Goal: Information Seeking & Learning: Learn about a topic

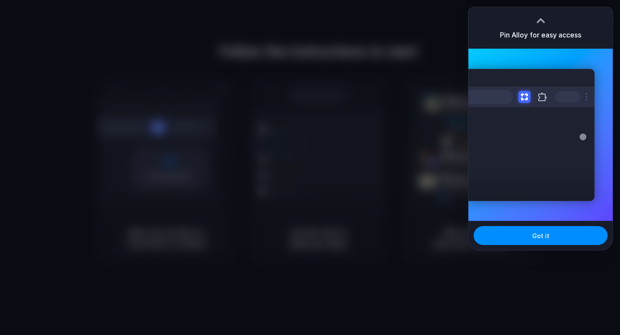
click at [532, 10] on div "Pin Alloy for easy access" at bounding box center [540, 27] width 144 height 41
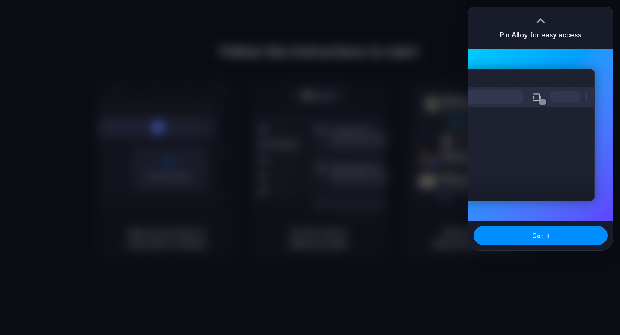
click at [310, 167] on div at bounding box center [310, 167] width 0 height 0
click at [527, 231] on button "Got it" at bounding box center [541, 235] width 134 height 19
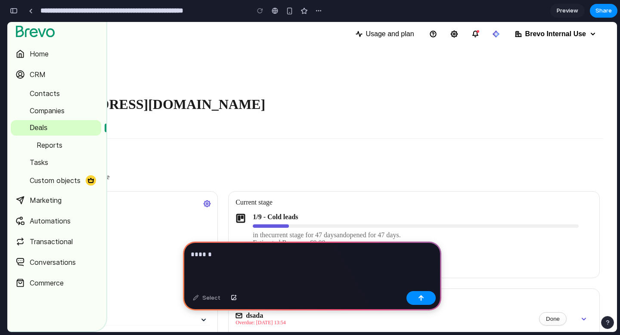
click at [296, 257] on p "******" at bounding box center [312, 254] width 243 height 10
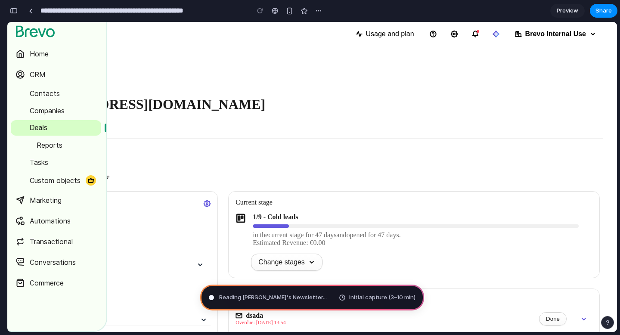
click at [562, 10] on span "Preview" at bounding box center [568, 10] width 22 height 9
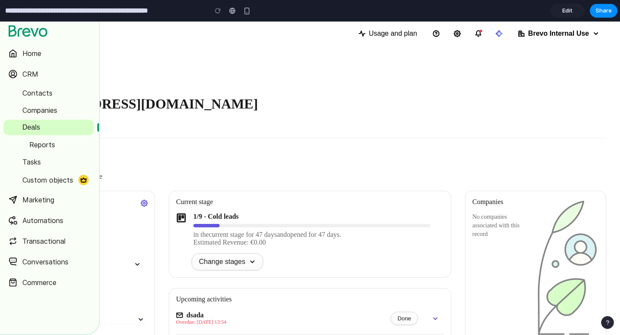
click at [562, 10] on link "Edit" at bounding box center [567, 11] width 34 height 14
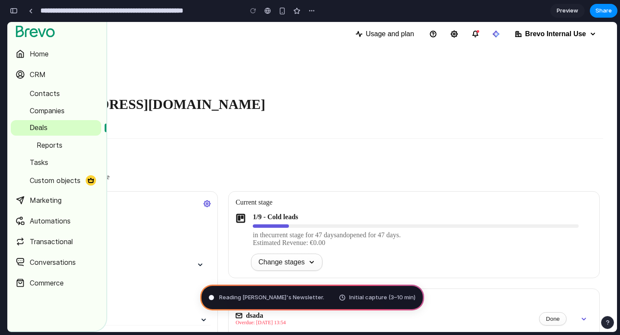
click at [362, 301] on span "Initial capture (3–10 min)" at bounding box center [382, 297] width 66 height 9
type input "**********"
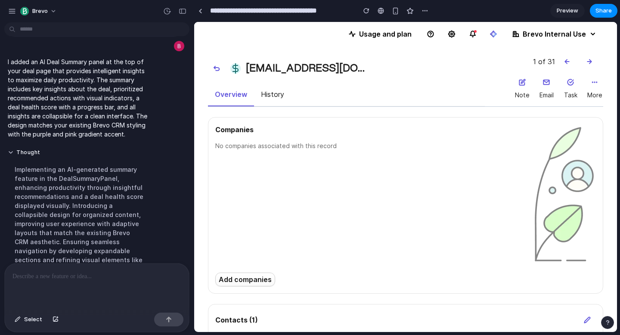
scroll to position [52, 0]
click at [558, 10] on span "Preview" at bounding box center [568, 10] width 22 height 9
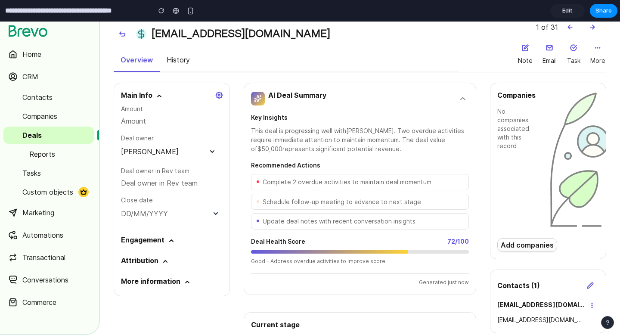
scroll to position [32, 0]
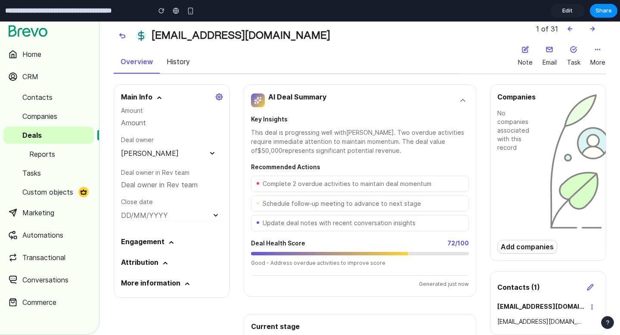
click at [336, 221] on span "Update deal notes with recent conversation insights" at bounding box center [339, 223] width 153 height 9
click at [355, 221] on span "Update deal notes with recent conversation insights" at bounding box center [339, 223] width 153 height 9
click at [287, 241] on span "Deal Health Score" at bounding box center [278, 243] width 54 height 10
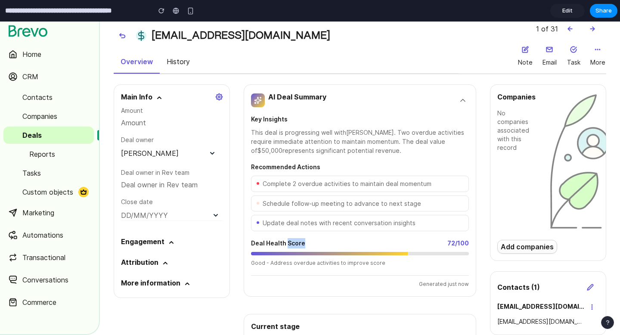
click at [287, 241] on span "Deal Health Score" at bounding box center [278, 243] width 54 height 10
click at [315, 241] on div "Deal Health Score 72/100" at bounding box center [360, 243] width 218 height 10
click at [464, 95] on button "Collapse summary" at bounding box center [463, 100] width 12 height 12
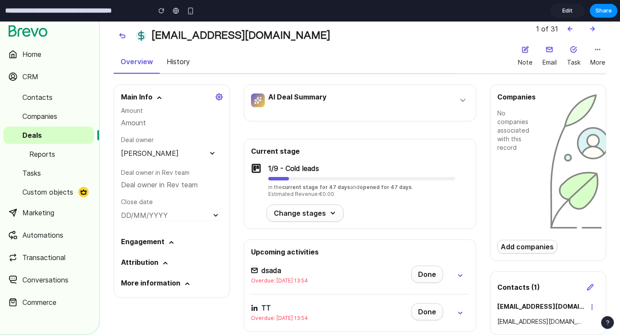
click at [463, 98] on icon "Expand summary" at bounding box center [463, 100] width 9 height 9
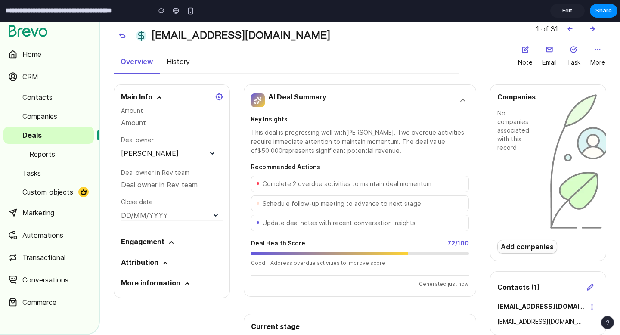
click at [463, 98] on icon "Collapse summary" at bounding box center [463, 100] width 9 height 9
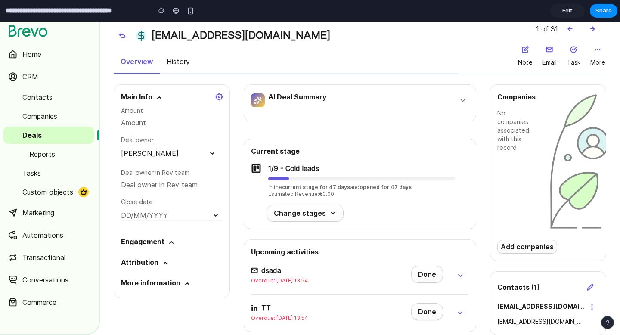
click at [463, 98] on icon "Expand summary" at bounding box center [463, 100] width 9 height 9
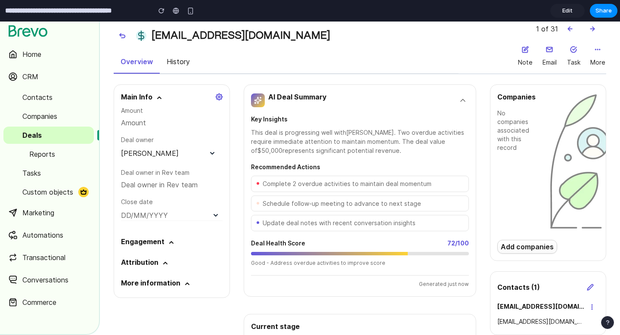
click at [321, 137] on div "This deal is progressing well with [PERSON_NAME] . Two overdue activities requi…" at bounding box center [360, 141] width 218 height 27
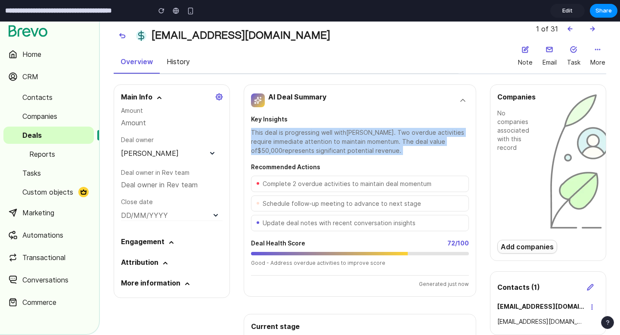
click at [321, 137] on div "This deal is progressing well with [PERSON_NAME] . Two overdue activities requi…" at bounding box center [360, 141] width 218 height 27
click at [341, 137] on div "This deal is progressing well with [PERSON_NAME] . Two overdue activities requi…" at bounding box center [360, 141] width 218 height 27
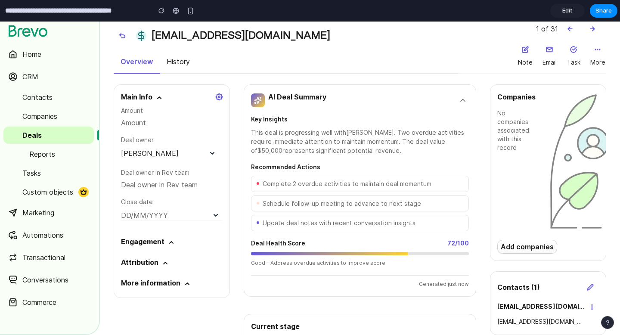
click at [341, 137] on div "This deal is progressing well with [PERSON_NAME] . Two overdue activities requi…" at bounding box center [360, 141] width 218 height 27
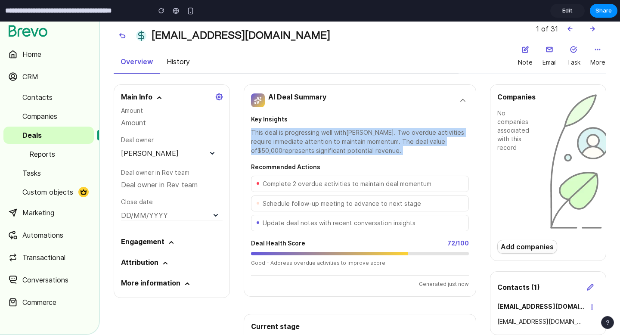
click at [341, 137] on div "This deal is progressing well with [PERSON_NAME] . Two overdue activities requi…" at bounding box center [360, 141] width 218 height 27
click at [325, 137] on div "This deal is progressing well with [PERSON_NAME] . Two overdue activities requi…" at bounding box center [360, 141] width 218 height 27
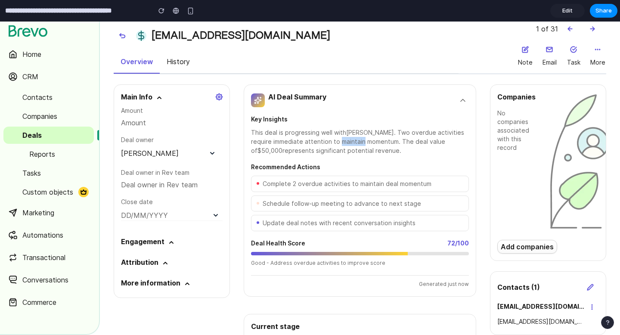
click at [325, 137] on div "This deal is progressing well with [PERSON_NAME] . Two overdue activities requi…" at bounding box center [360, 141] width 218 height 27
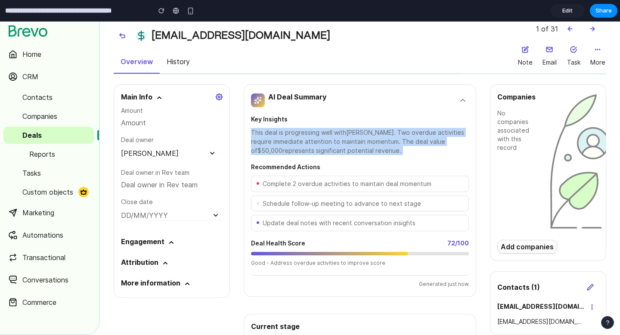
click at [325, 137] on div "This deal is progressing well with [PERSON_NAME] . Two overdue activities requi…" at bounding box center [360, 141] width 218 height 27
click at [311, 139] on div "This deal is progressing well with [PERSON_NAME] . Two overdue activities requi…" at bounding box center [360, 141] width 218 height 27
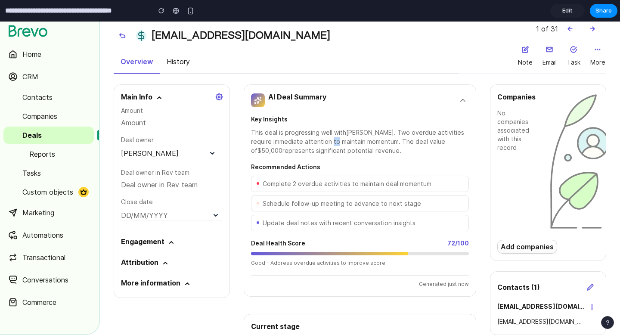
click at [311, 139] on div "This deal is progressing well with [PERSON_NAME] . Two overdue activities requi…" at bounding box center [360, 141] width 218 height 27
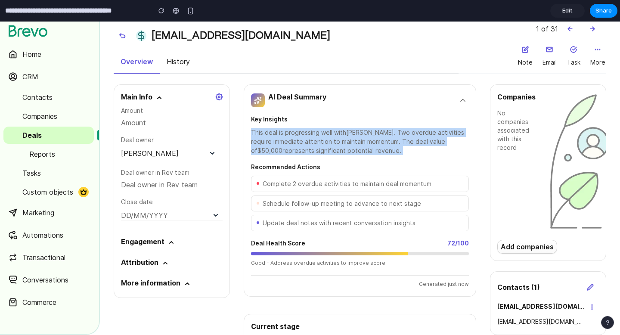
click at [311, 139] on div "This deal is progressing well with [PERSON_NAME] . Two overdue activities requi…" at bounding box center [360, 141] width 218 height 27
click at [325, 139] on div "This deal is progressing well with [PERSON_NAME] . Two overdue activities requi…" at bounding box center [360, 141] width 218 height 27
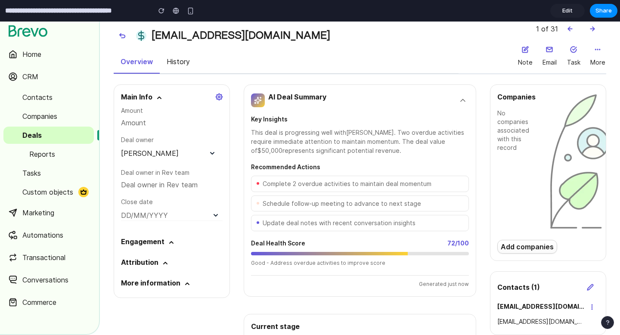
click at [466, 104] on icon "Collapse summary" at bounding box center [463, 100] width 9 height 9
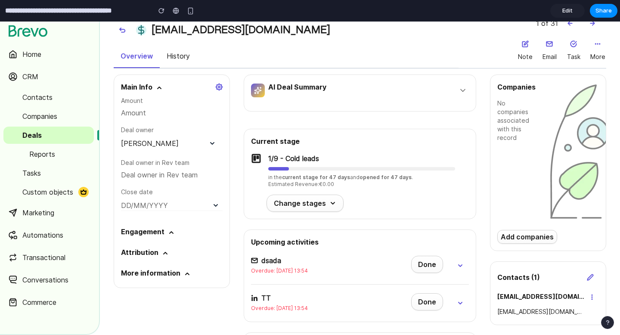
scroll to position [0, 0]
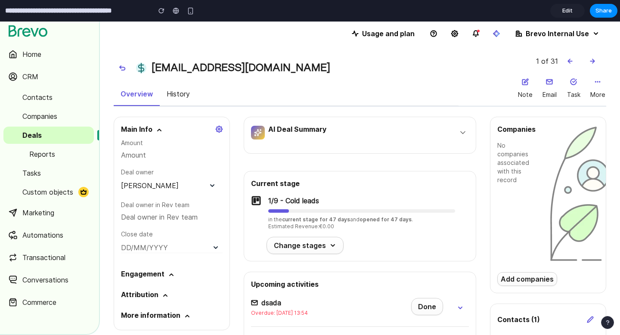
click at [461, 132] on icon "Expand summary" at bounding box center [463, 133] width 4 height 2
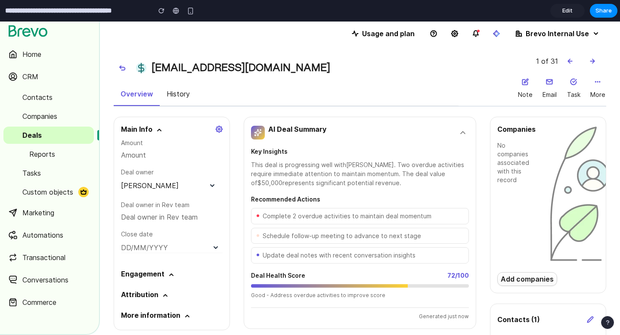
click at [461, 132] on icon "Collapse summary" at bounding box center [463, 132] width 9 height 9
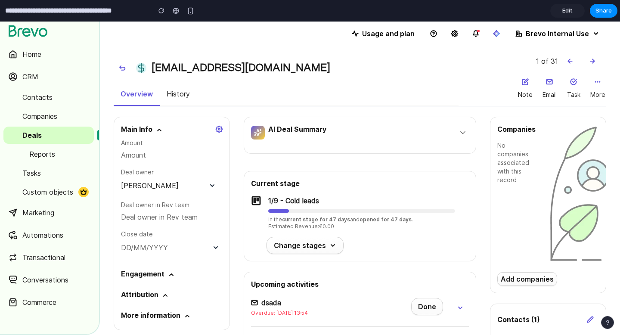
click at [461, 132] on icon "Expand summary" at bounding box center [463, 133] width 4 height 2
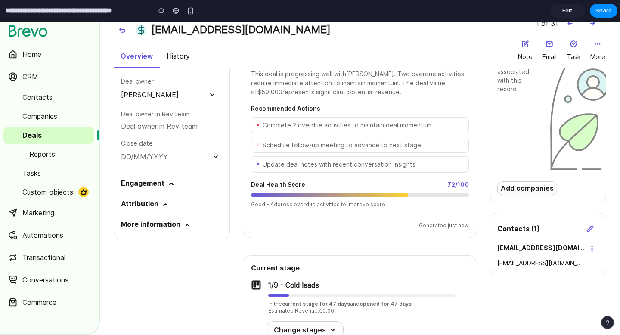
scroll to position [90, 0]
click at [462, 186] on span "72/100" at bounding box center [458, 185] width 22 height 10
click at [434, 186] on div "Deal Health Score 72/100" at bounding box center [360, 185] width 218 height 10
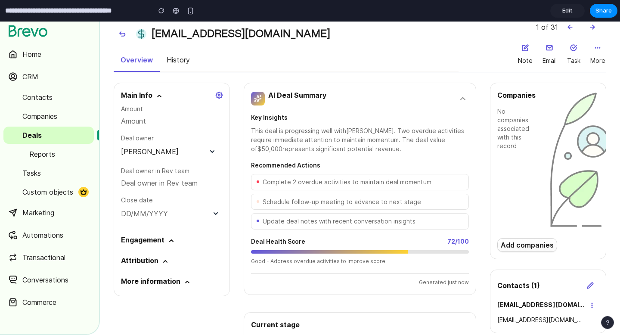
scroll to position [0, 0]
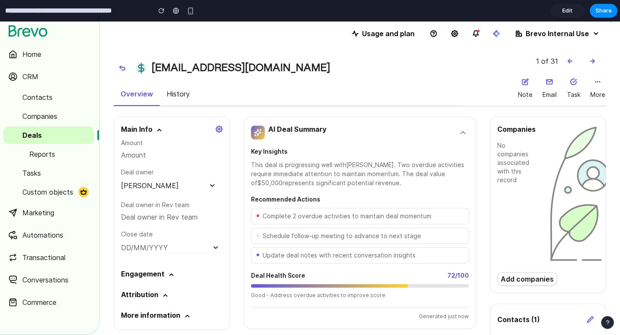
click at [335, 297] on div "Good - Address overdue activities to improve score" at bounding box center [360, 295] width 218 height 10
click at [364, 297] on div "Good - Address overdue activities to improve score" at bounding box center [360, 295] width 218 height 10
click at [564, 8] on span "Edit" at bounding box center [567, 10] width 10 height 9
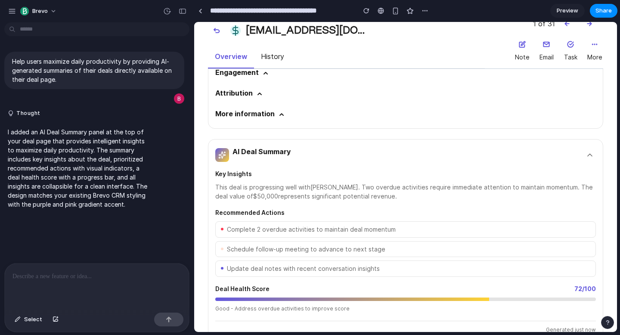
scroll to position [464, 0]
click at [63, 282] on div at bounding box center [97, 286] width 184 height 46
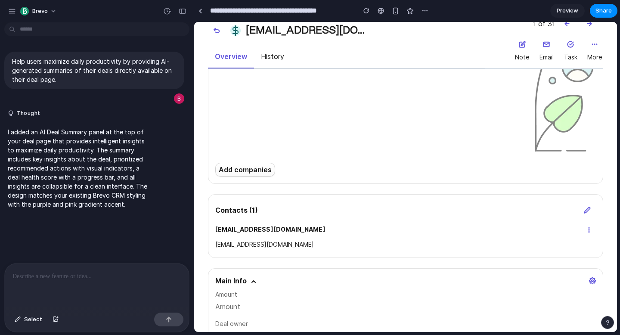
scroll to position [0, 0]
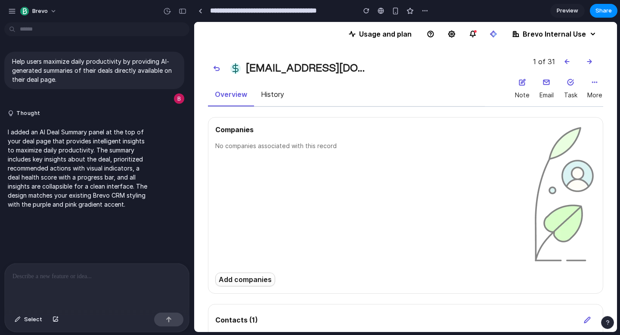
click at [68, 284] on div at bounding box center [97, 286] width 184 height 46
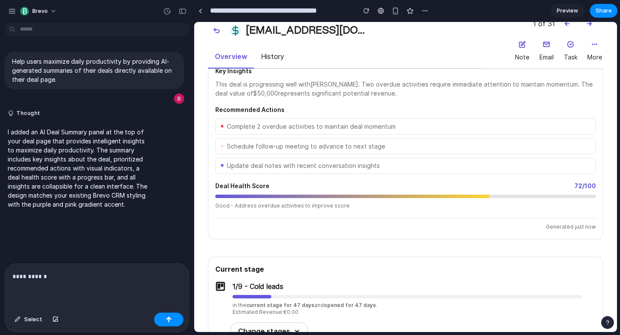
scroll to position [565, 0]
click at [99, 277] on p "**********" at bounding box center [96, 276] width 169 height 10
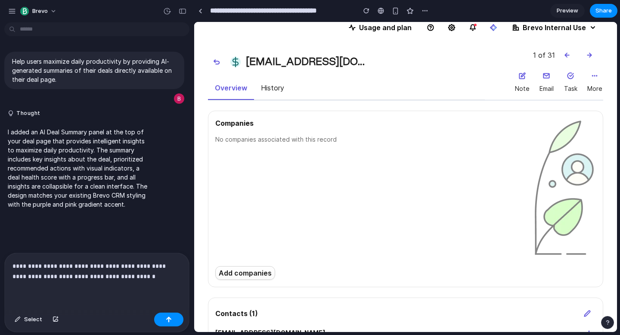
scroll to position [0, 0]
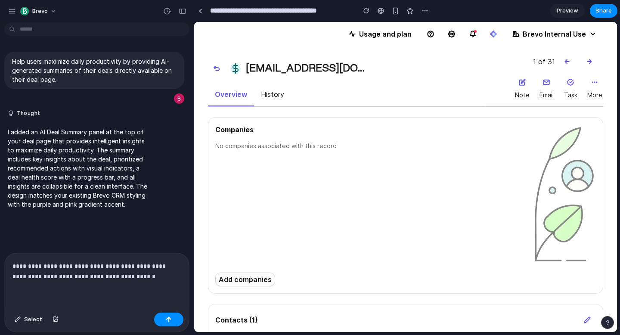
click at [136, 273] on p "**********" at bounding box center [96, 271] width 169 height 21
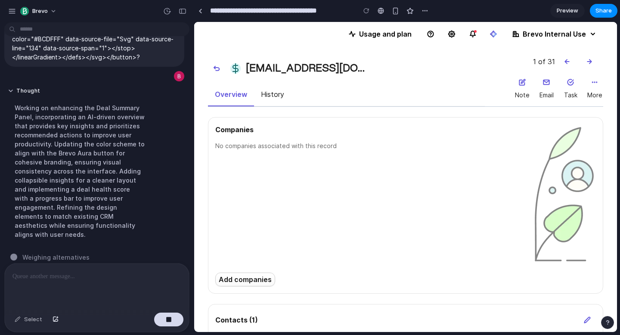
click at [561, 9] on span "Preview" at bounding box center [568, 10] width 22 height 9
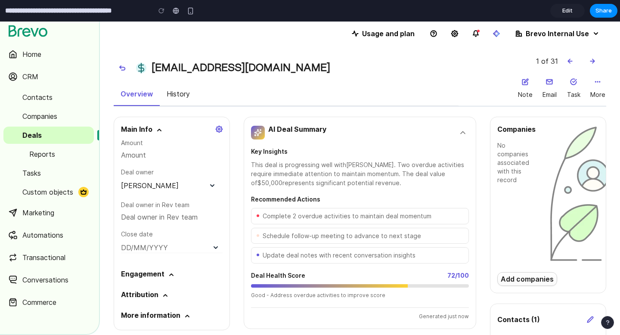
click at [441, 130] on div "AI Deal Summary" at bounding box center [360, 132] width 218 height 17
click at [459, 132] on icon "Collapse summary" at bounding box center [463, 132] width 9 height 9
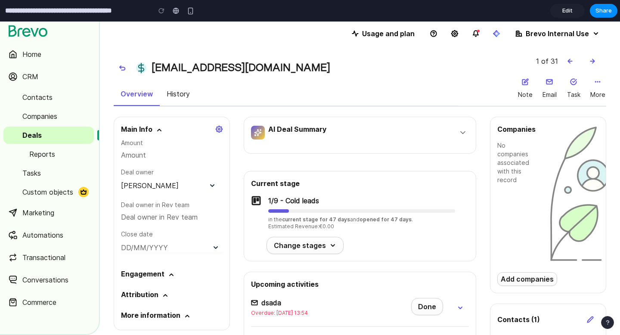
click at [461, 132] on icon "Expand summary" at bounding box center [463, 132] width 9 height 9
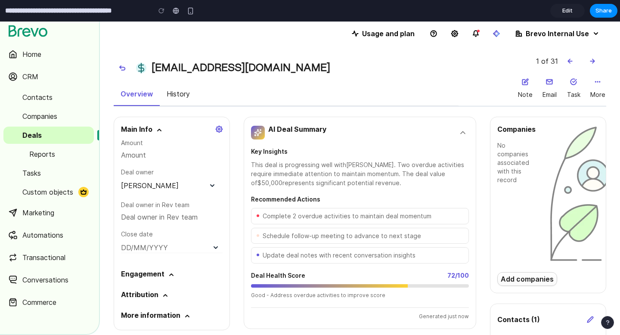
click at [358, 135] on div "AI Deal Summary" at bounding box center [360, 132] width 218 height 17
click at [464, 134] on icon "Collapse summary" at bounding box center [463, 132] width 9 height 9
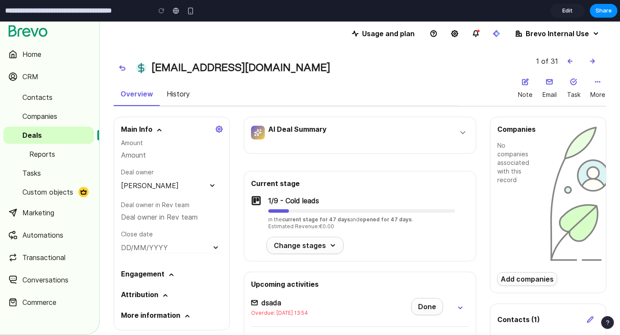
click at [462, 132] on icon "Expand summary" at bounding box center [463, 132] width 9 height 9
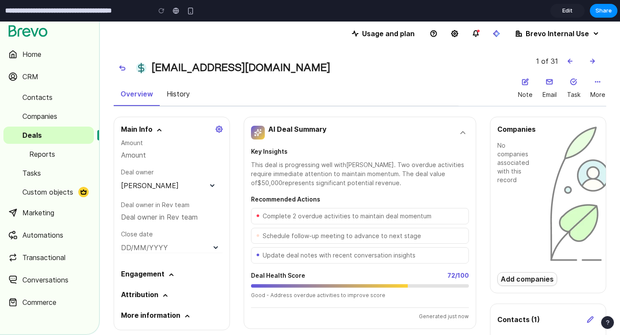
click at [463, 134] on icon "Collapse summary" at bounding box center [463, 132] width 9 height 9
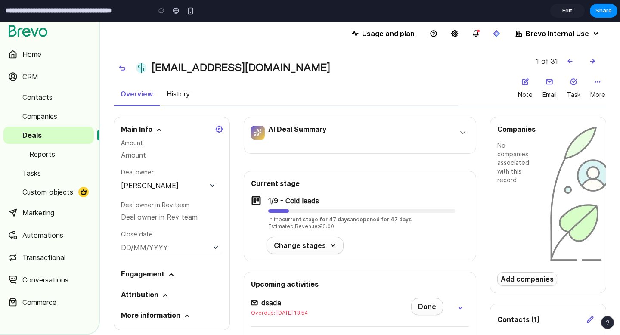
click at [463, 134] on icon "Expand summary" at bounding box center [463, 133] width 4 height 2
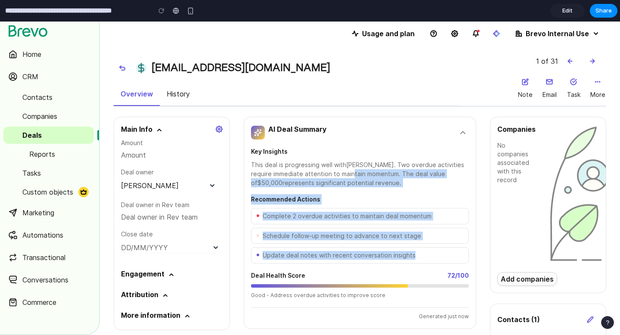
drag, startPoint x: 331, startPoint y: 170, endPoint x: 405, endPoint y: 266, distance: 120.9
click at [405, 266] on div "Key Insights This deal is progressing well with [PERSON_NAME] . Two overdue act…" at bounding box center [360, 233] width 218 height 175
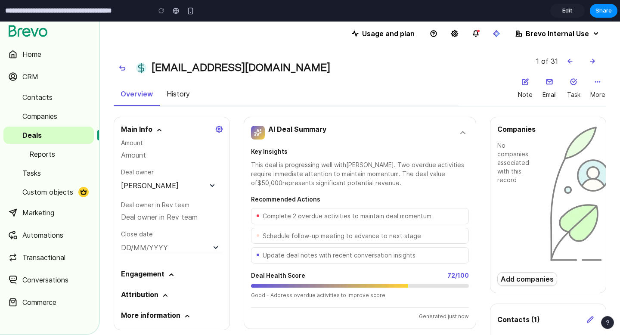
click at [409, 266] on div "Key Insights This deal is progressing well with [PERSON_NAME] . Two overdue act…" at bounding box center [360, 233] width 218 height 175
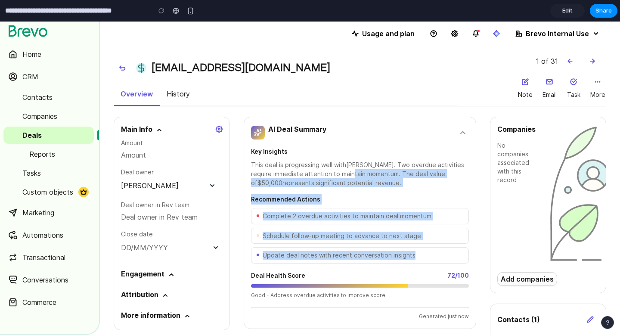
drag, startPoint x: 421, startPoint y: 258, endPoint x: 330, endPoint y: 177, distance: 121.9
click at [330, 177] on div "Key Insights This deal is progressing well with [PERSON_NAME] . Two overdue act…" at bounding box center [360, 233] width 218 height 175
click at [330, 177] on div "This deal is progressing well with [PERSON_NAME] . Two overdue activities requi…" at bounding box center [360, 173] width 218 height 27
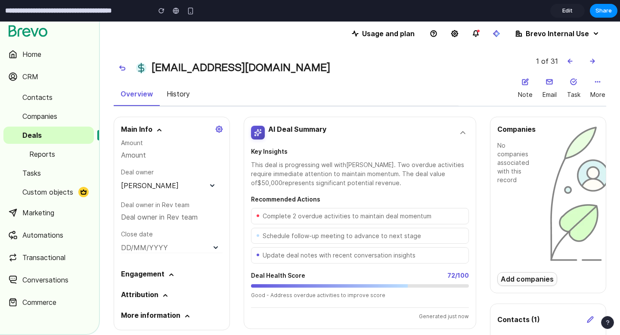
drag, startPoint x: 285, startPoint y: 164, endPoint x: 374, endPoint y: 188, distance: 92.7
click at [374, 188] on div "Key Insights This deal is progressing well with [PERSON_NAME] . Two overdue act…" at bounding box center [360, 233] width 218 height 175
drag, startPoint x: 374, startPoint y: 188, endPoint x: 252, endPoint y: 164, distance: 124.0
click at [252, 164] on div "Key Insights This deal is progressing well with [PERSON_NAME] . Two overdue act…" at bounding box center [360, 233] width 218 height 175
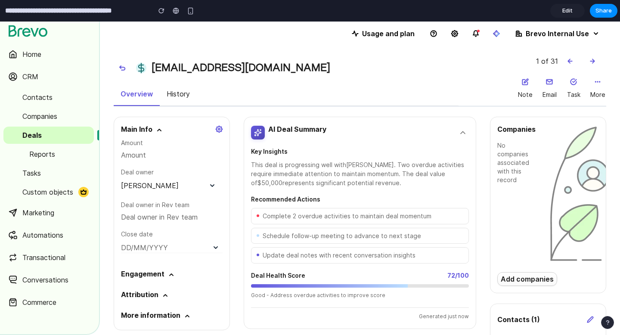
click at [252, 164] on div "This deal is progressing well with [PERSON_NAME] . Two overdue activities requi…" at bounding box center [360, 173] width 218 height 27
drag, startPoint x: 251, startPoint y: 164, endPoint x: 377, endPoint y: 181, distance: 126.8
click at [377, 181] on div "This deal is progressing well with [PERSON_NAME] . Two overdue activities requi…" at bounding box center [360, 173] width 218 height 27
click at [164, 243] on div "DD/MM/YYYY" at bounding box center [165, 247] width 88 height 10
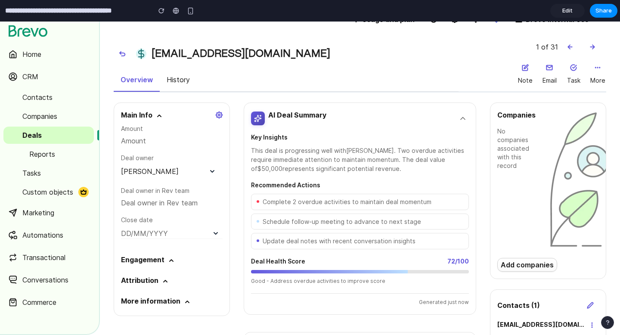
scroll to position [13, 0]
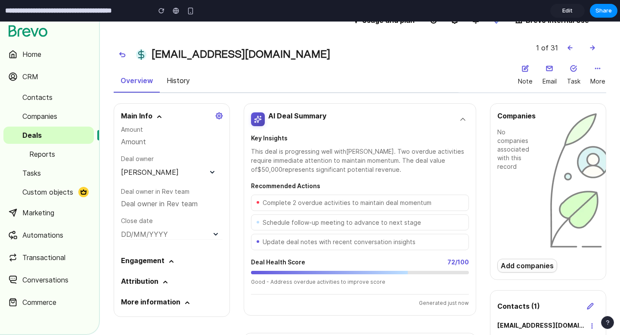
drag, startPoint x: 309, startPoint y: 155, endPoint x: 401, endPoint y: 173, distance: 94.3
click at [401, 173] on div "This deal is progressing well with [PERSON_NAME] . Two overdue activities requi…" at bounding box center [360, 160] width 218 height 27
drag, startPoint x: 319, startPoint y: 165, endPoint x: 345, endPoint y: 178, distance: 29.1
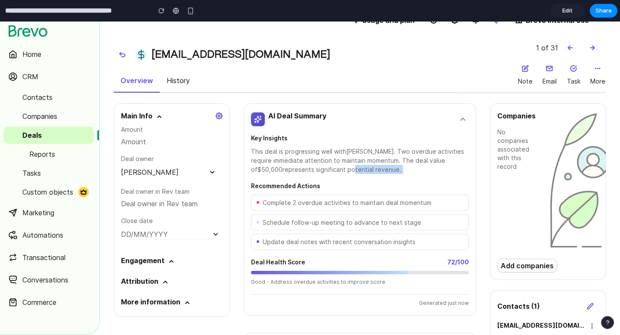
click at [345, 178] on div "Key Insights This deal is progressing well with [PERSON_NAME] . Two overdue act…" at bounding box center [360, 220] width 218 height 175
click at [340, 221] on span "Schedule follow-up meeting to advance to next stage" at bounding box center [342, 222] width 158 height 9
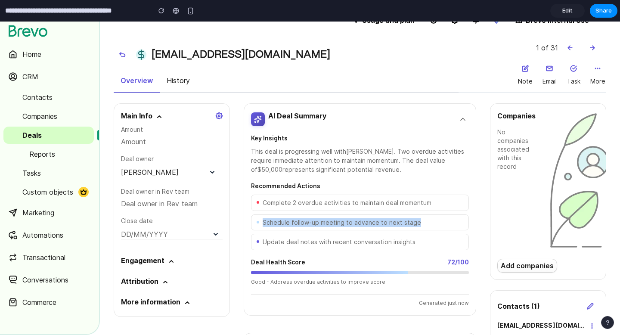
click at [340, 221] on span "Schedule follow-up meeting to advance to next stage" at bounding box center [342, 222] width 158 height 9
click at [322, 221] on span "Schedule follow-up meeting to advance to next stage" at bounding box center [342, 222] width 158 height 9
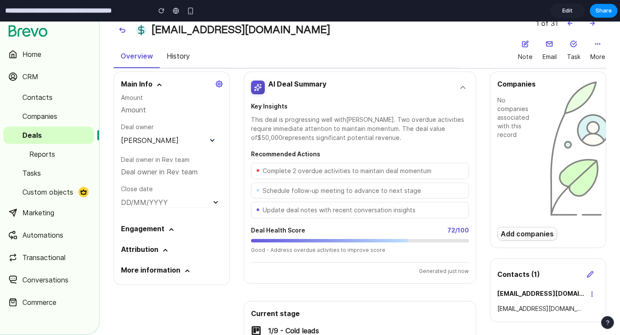
scroll to position [45, 0]
click at [330, 214] on span "Update deal notes with recent conversation insights" at bounding box center [339, 210] width 153 height 9
click at [363, 214] on span "Update deal notes with recent conversation insights" at bounding box center [339, 210] width 153 height 9
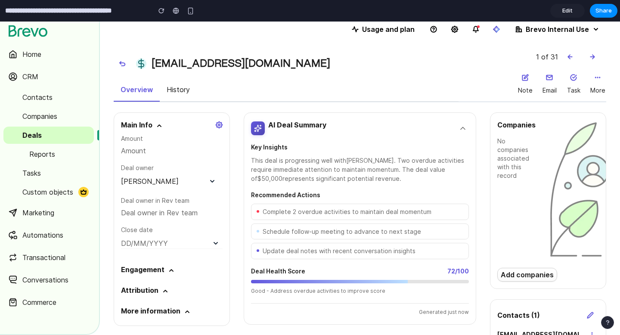
scroll to position [0, 0]
